Goal: Find specific page/section: Find specific page/section

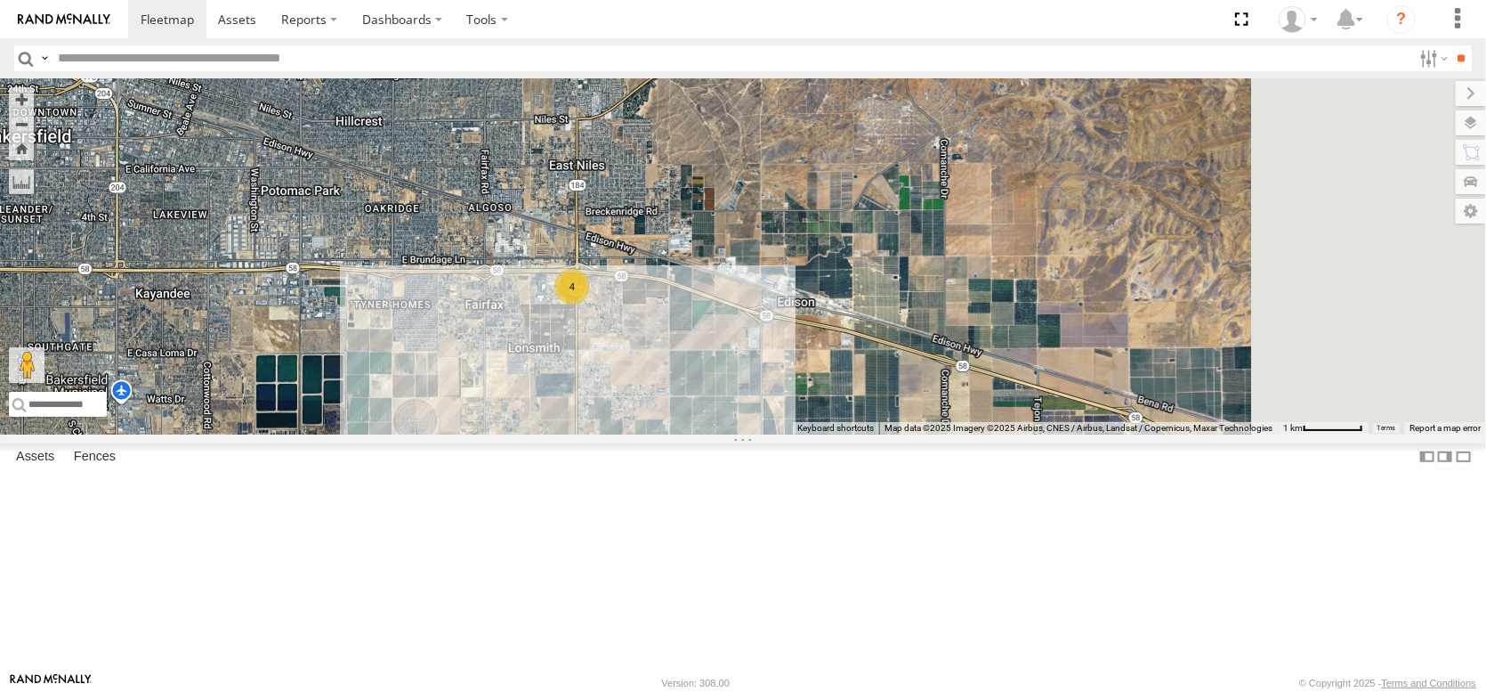
drag, startPoint x: 829, startPoint y: 257, endPoint x: 608, endPoint y: 324, distance: 230.6
click at [608, 324] on div "4" at bounding box center [743, 256] width 1486 height 356
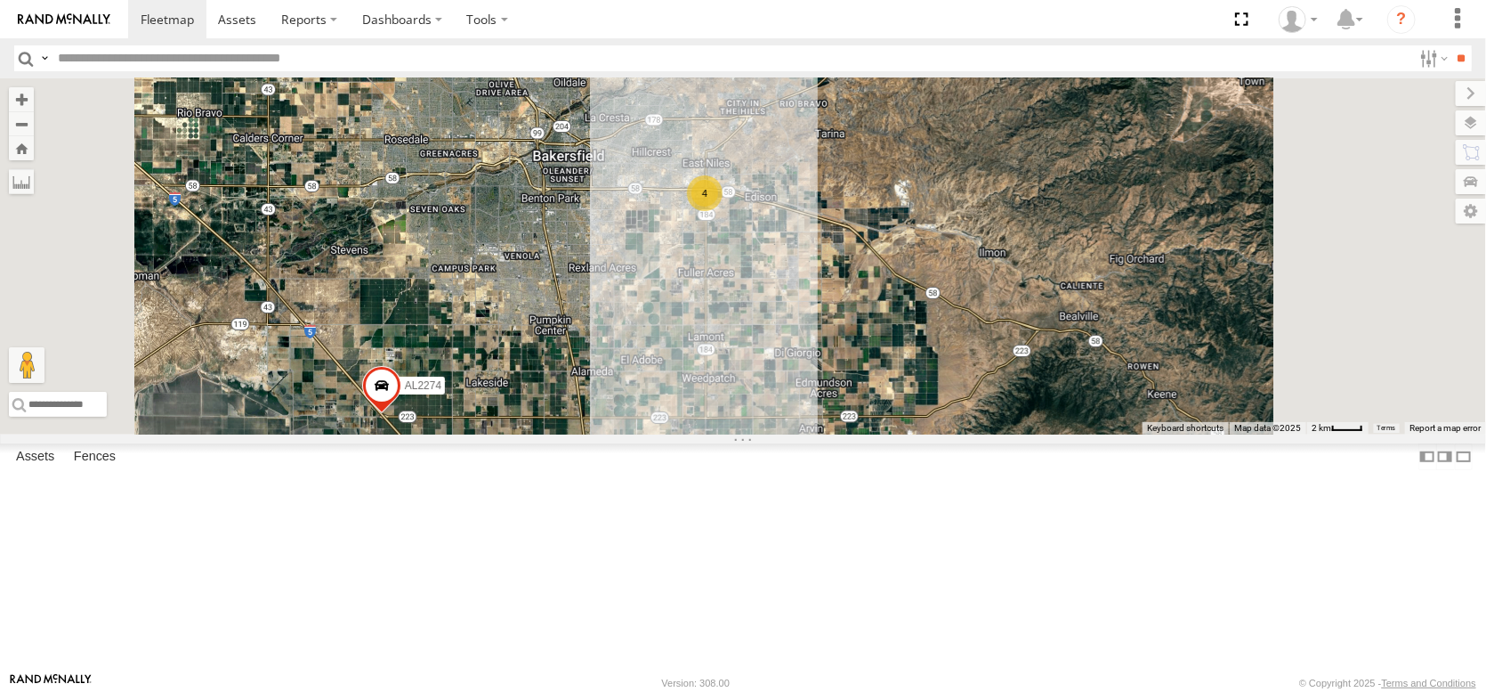
drag, startPoint x: 1115, startPoint y: 328, endPoint x: 806, endPoint y: 159, distance: 352.1
click at [810, 163] on div "AL2274 4" at bounding box center [743, 256] width 1486 height 356
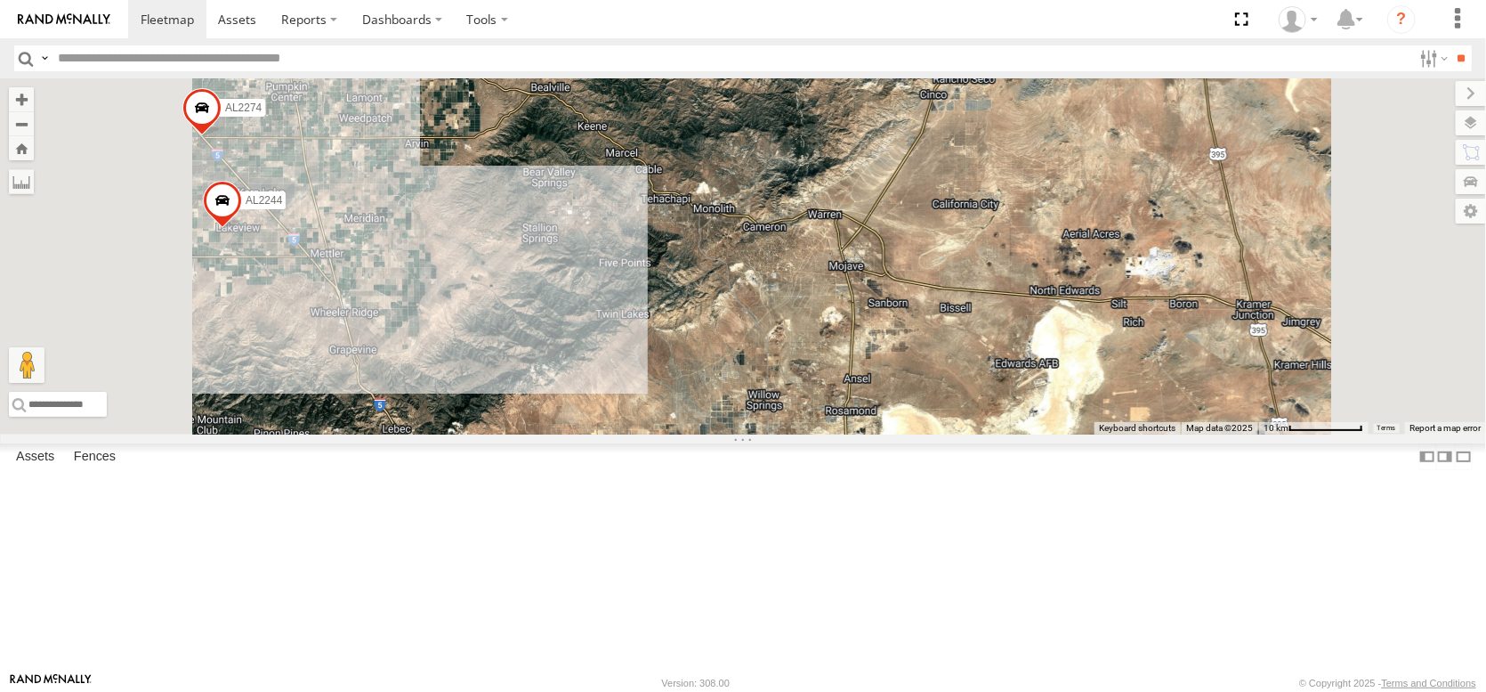
click at [1105, 434] on div "AL2274 4 AL2244" at bounding box center [743, 256] width 1486 height 356
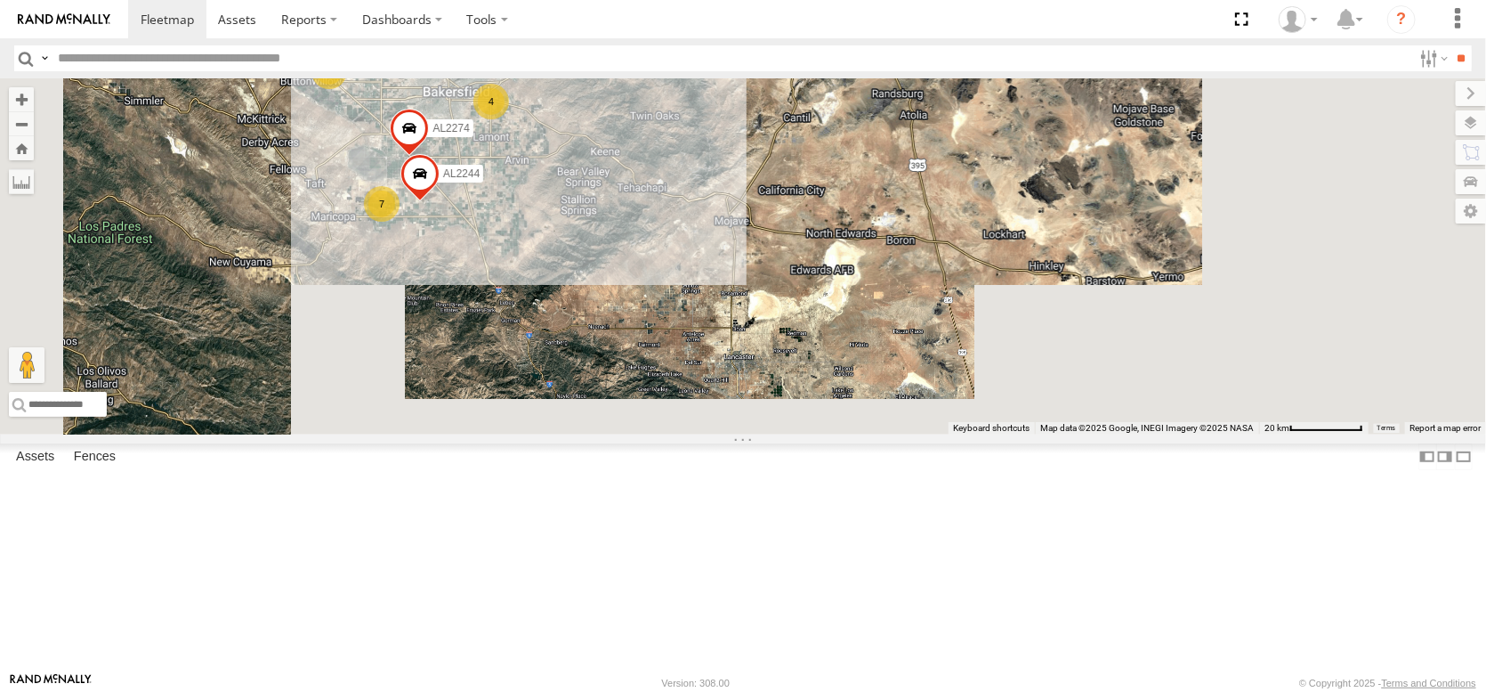
drag, startPoint x: 845, startPoint y: 230, endPoint x: 916, endPoint y: 607, distance: 384.0
click at [910, 434] on div "AL2274 AL2244 8 4 7" at bounding box center [743, 256] width 1486 height 356
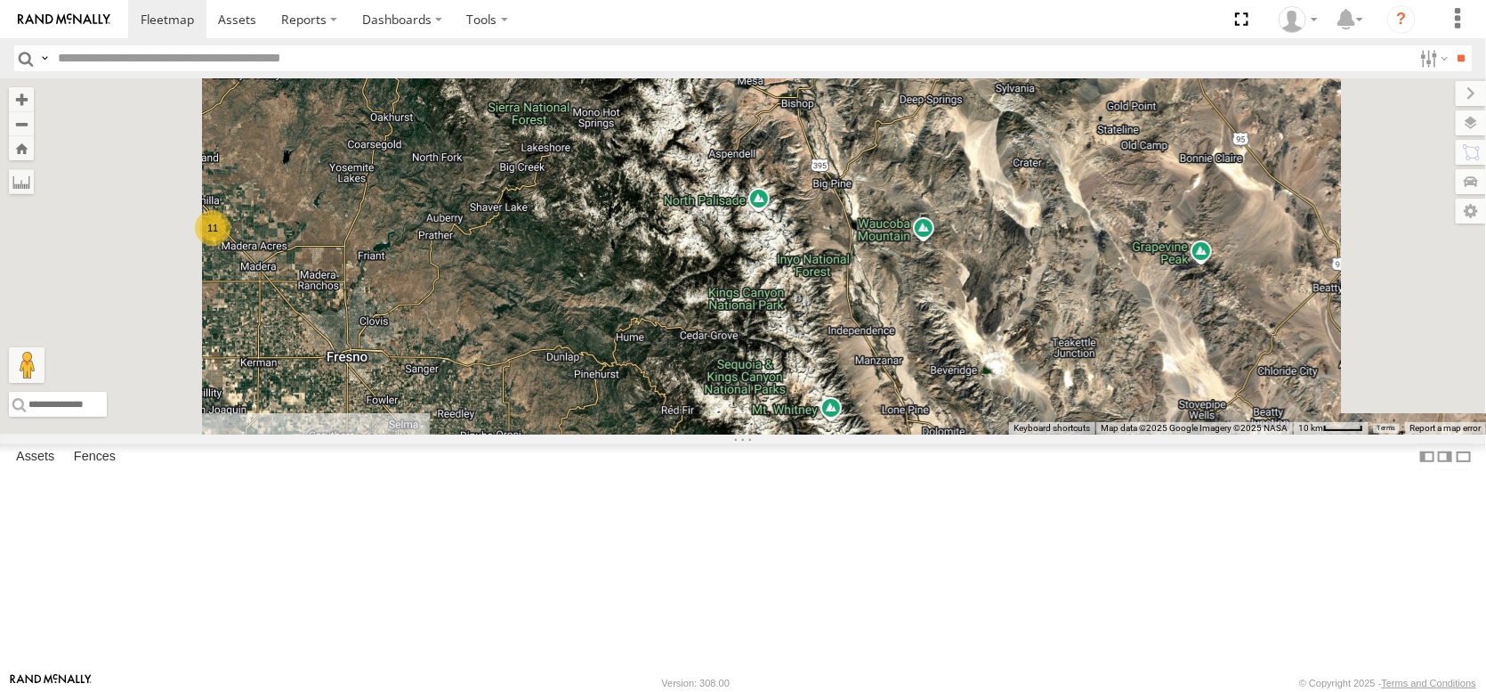
drag, startPoint x: 807, startPoint y: 362, endPoint x: 1005, endPoint y: 727, distance: 415.0
click at [1005, 691] on html at bounding box center [743, 346] width 1486 height 692
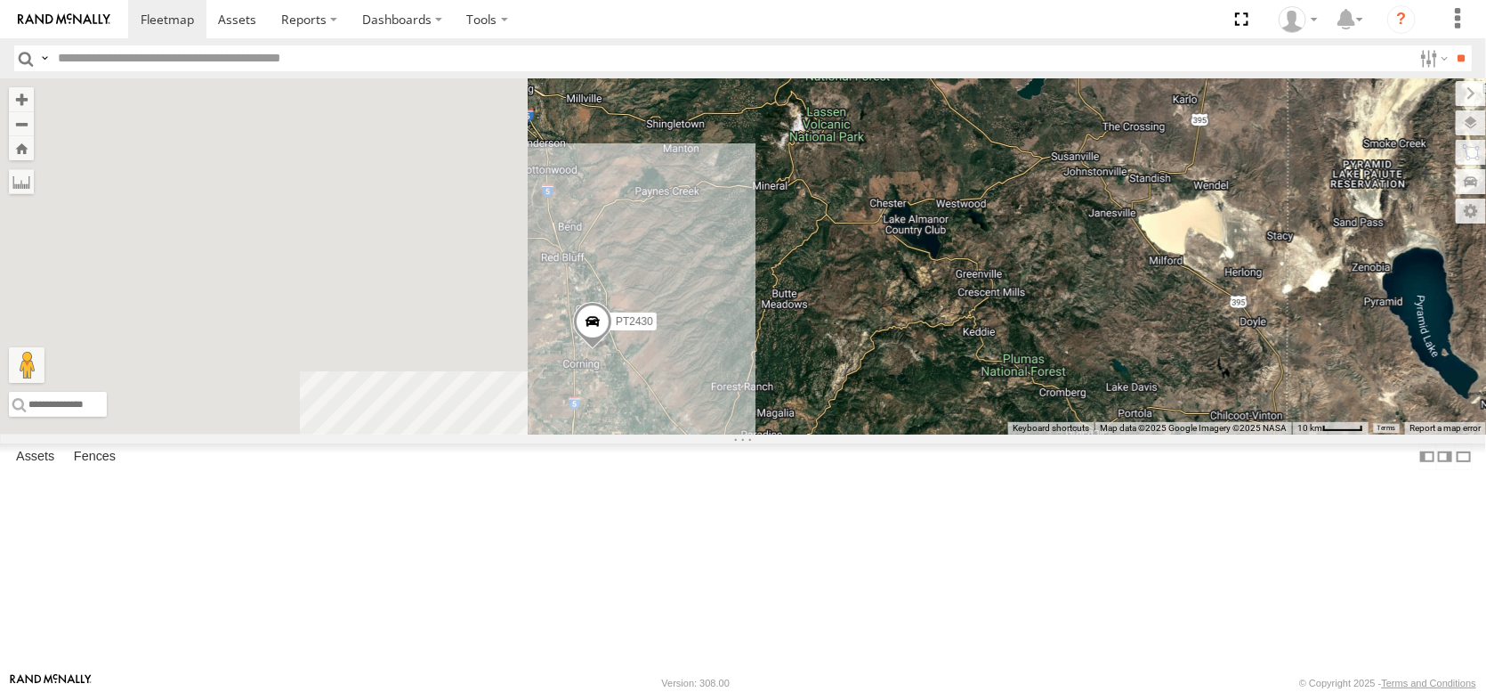
drag, startPoint x: 757, startPoint y: 385, endPoint x: 1087, endPoint y: 530, distance: 359.5
click at [1088, 434] on div "AL2274 AL2244 8 4 7 11 FRONTLOADER JD344H 12 2 2 PT2430" at bounding box center [743, 256] width 1486 height 356
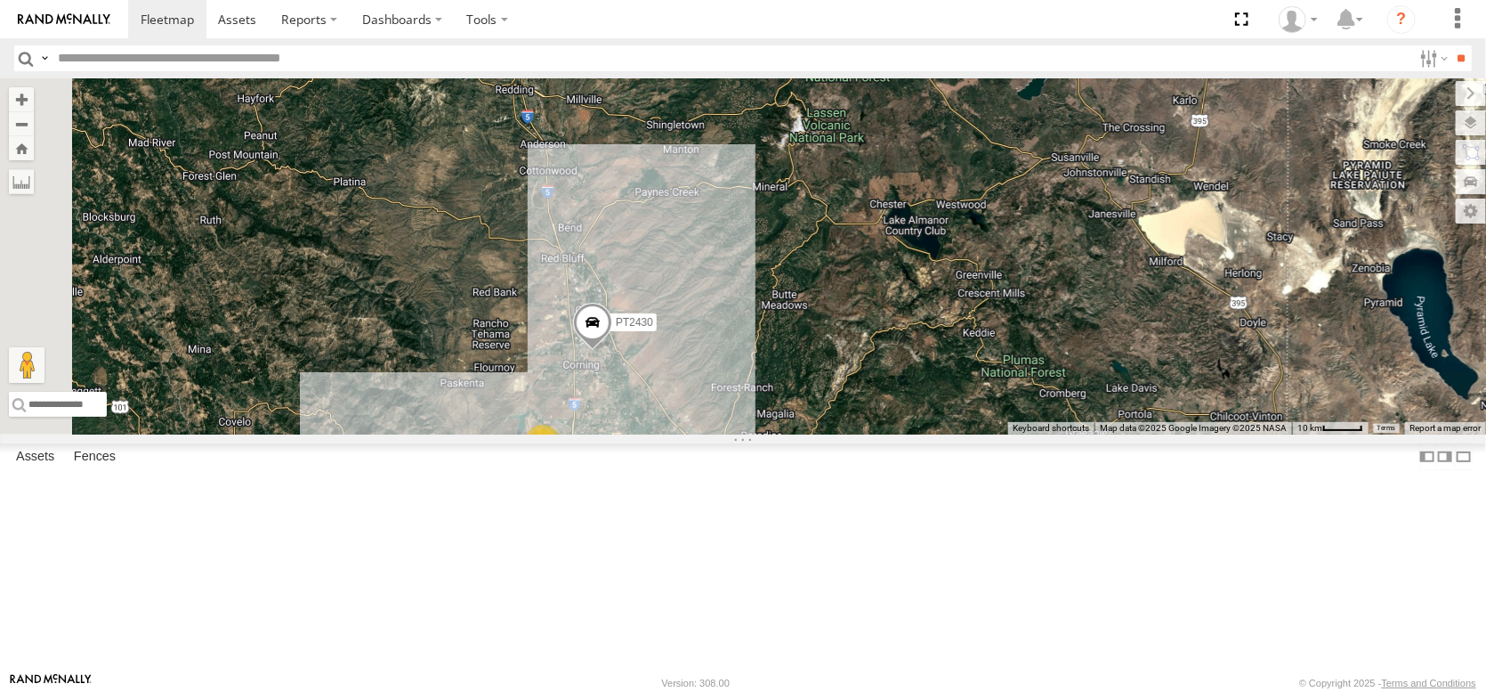
drag, startPoint x: 967, startPoint y: 368, endPoint x: 847, endPoint y: 164, distance: 236.6
click at [848, 165] on div "AL2274 AL2244 8 4 7 11 FRONTLOADER JD344H 12 2 2 PT2430 3 16" at bounding box center [743, 256] width 1486 height 356
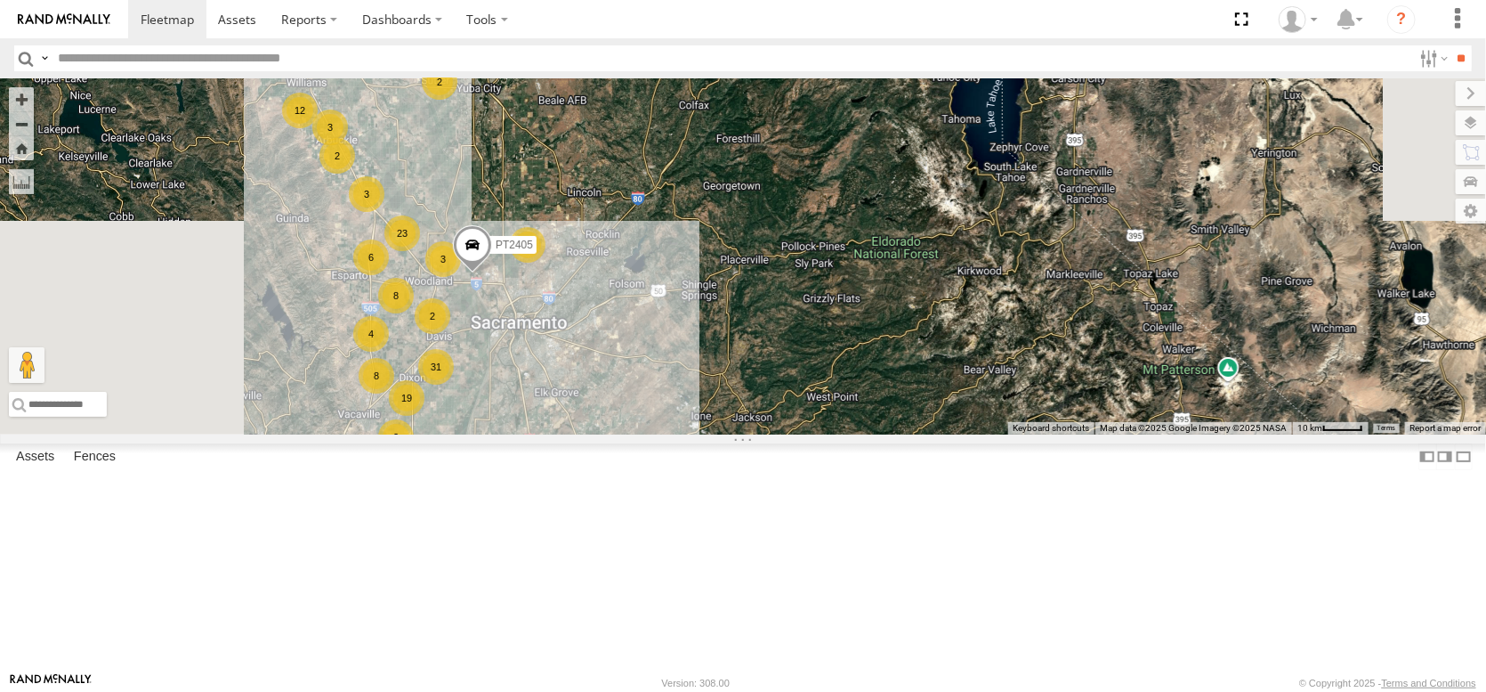
drag, startPoint x: 848, startPoint y: 446, endPoint x: 935, endPoint y: 213, distance: 248.7
click at [919, 214] on div "AL2274 AL2244 8 4 7 11 FRONTLOADER JD344H 12 3 2 PT2430 3 16 31 6 19 23 8 2 4 3…" at bounding box center [743, 256] width 1486 height 356
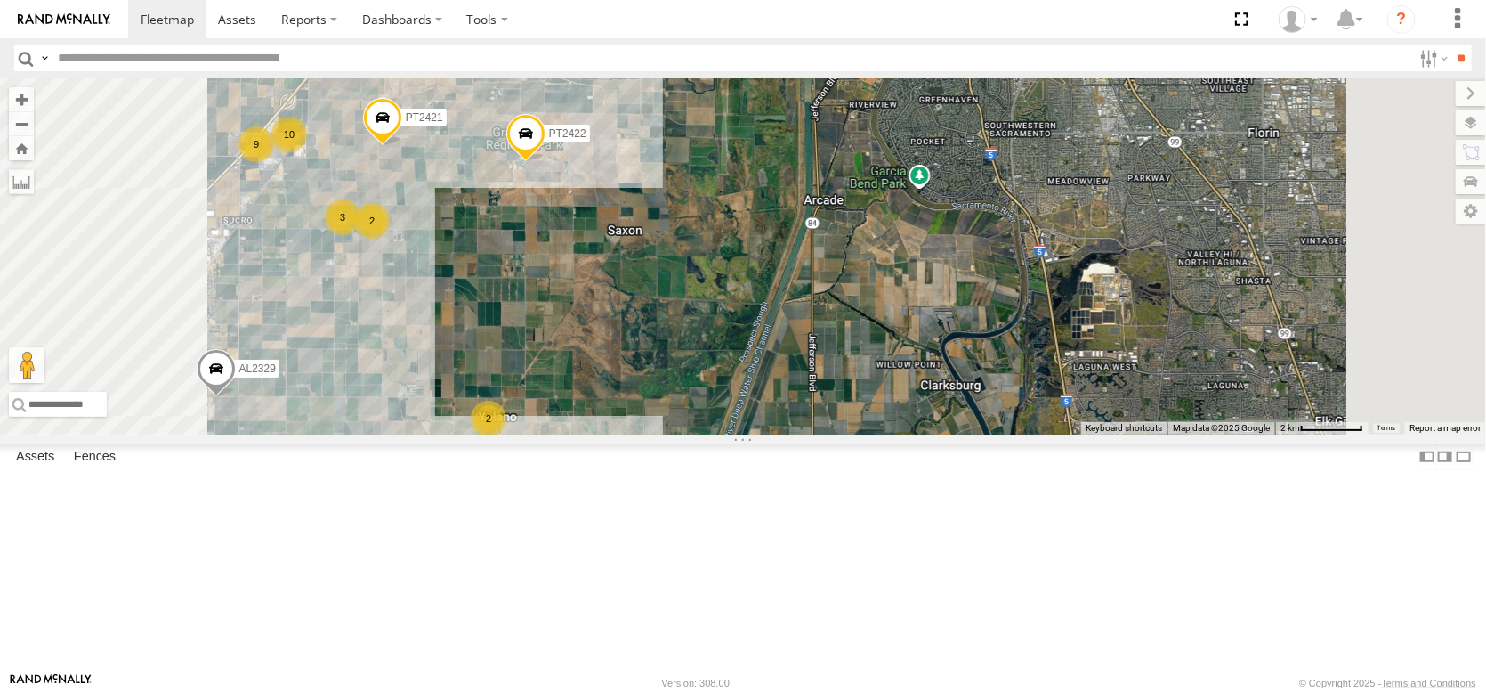
drag, startPoint x: 746, startPoint y: 179, endPoint x: 811, endPoint y: 306, distance: 142.9
click at [811, 306] on div "AL2274 AL2244 FRONTLOADER JD344H PT2430 PT2405 AL2298 AL2339 PT2422 AL2329 AL23…" at bounding box center [743, 256] width 1486 height 356
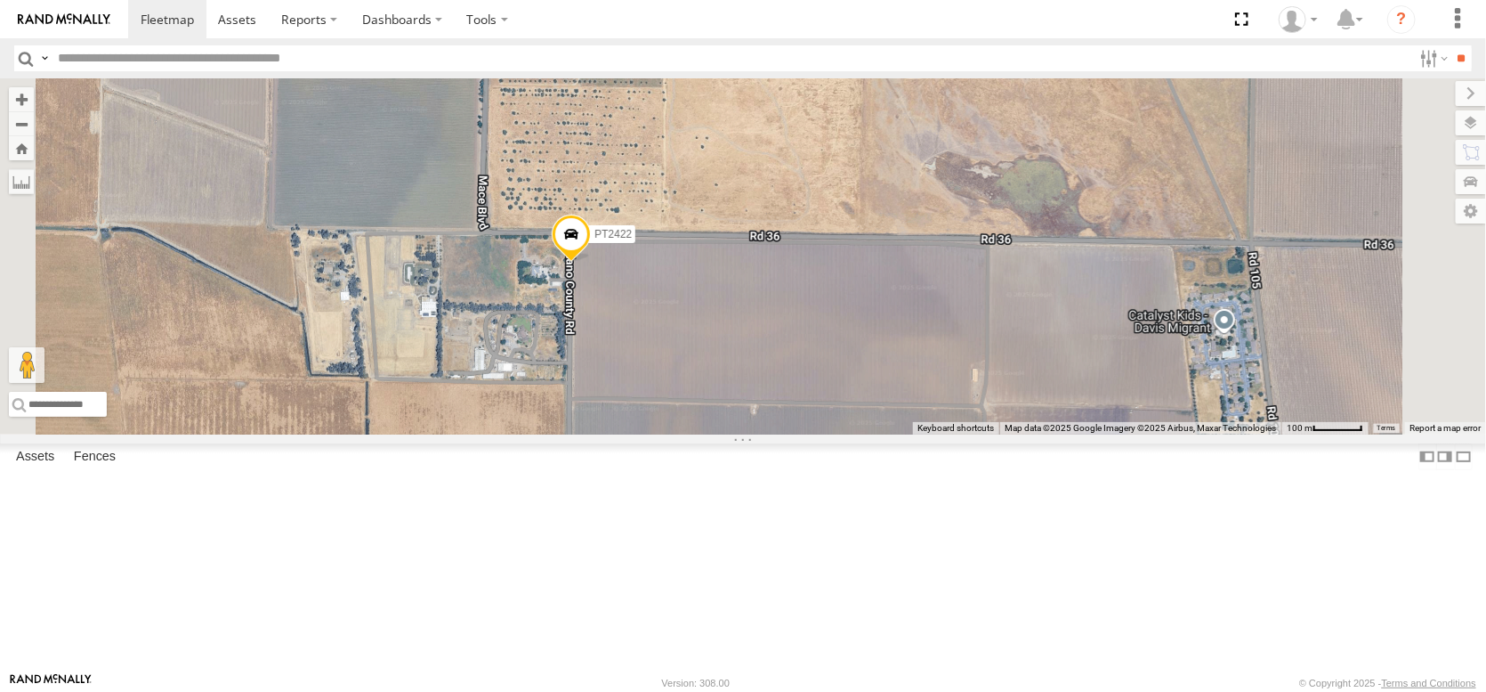
click at [591, 263] on span at bounding box center [571, 238] width 39 height 48
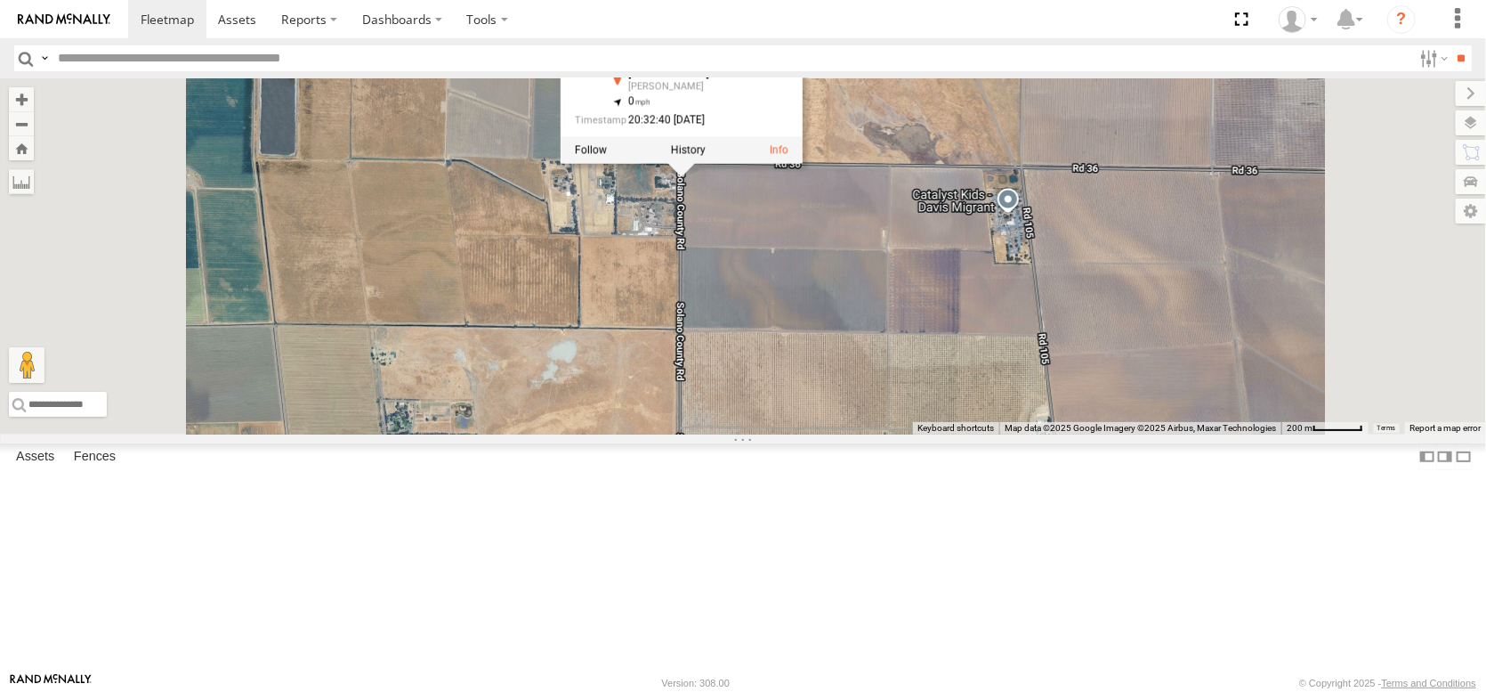
drag, startPoint x: 970, startPoint y: 535, endPoint x: 937, endPoint y: 339, distance: 198.6
click at [939, 343] on div "AL2274 AL2244 FRONTLOADER JD344H PT2430 PT2405 AL2298 AL2339 PT2422 AL2329 AL23…" at bounding box center [743, 256] width 1486 height 356
